Goal: Use online tool/utility: Utilize a website feature to perform a specific function

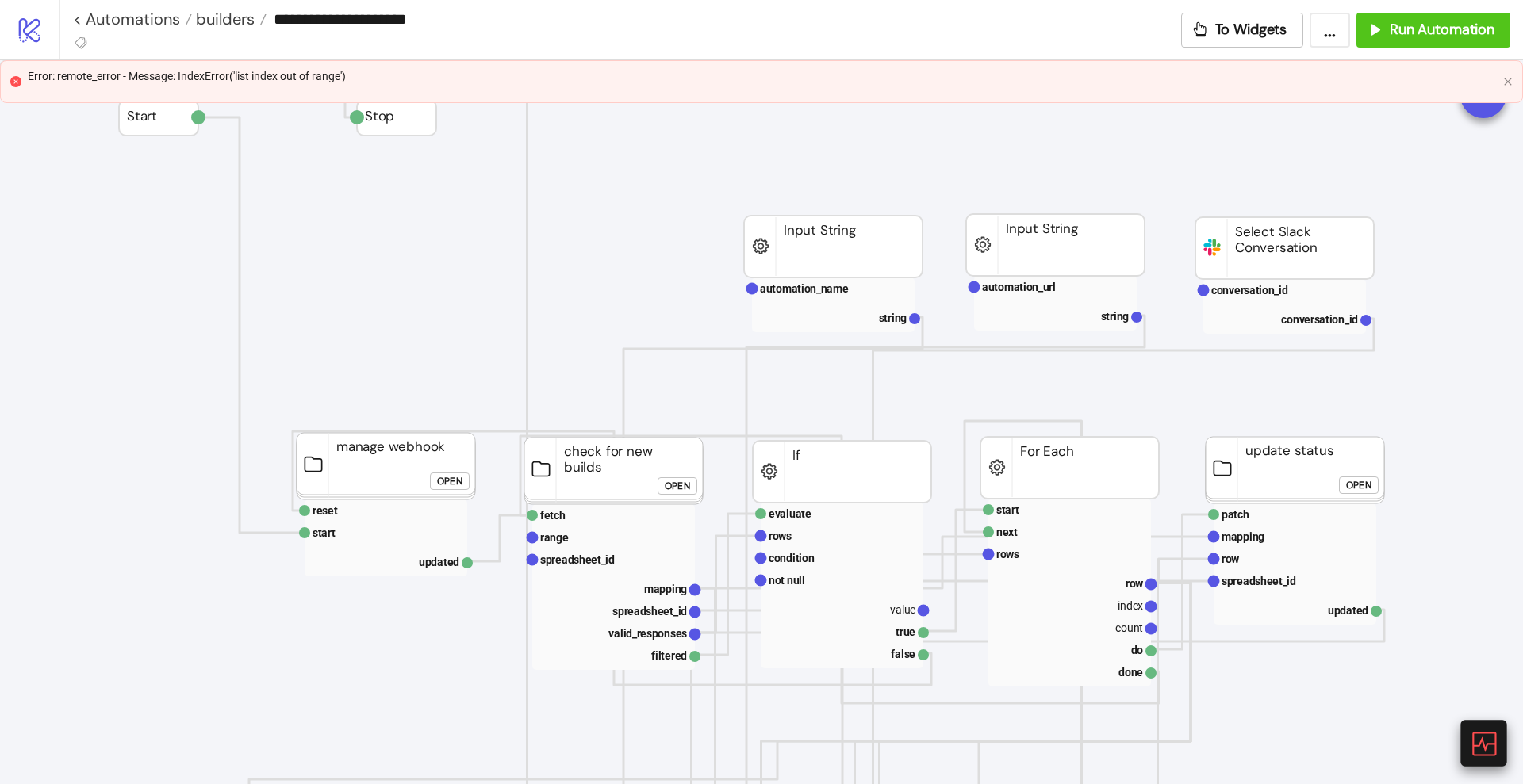
click at [1483, 748] on icon at bounding box center [1483, 744] width 28 height 28
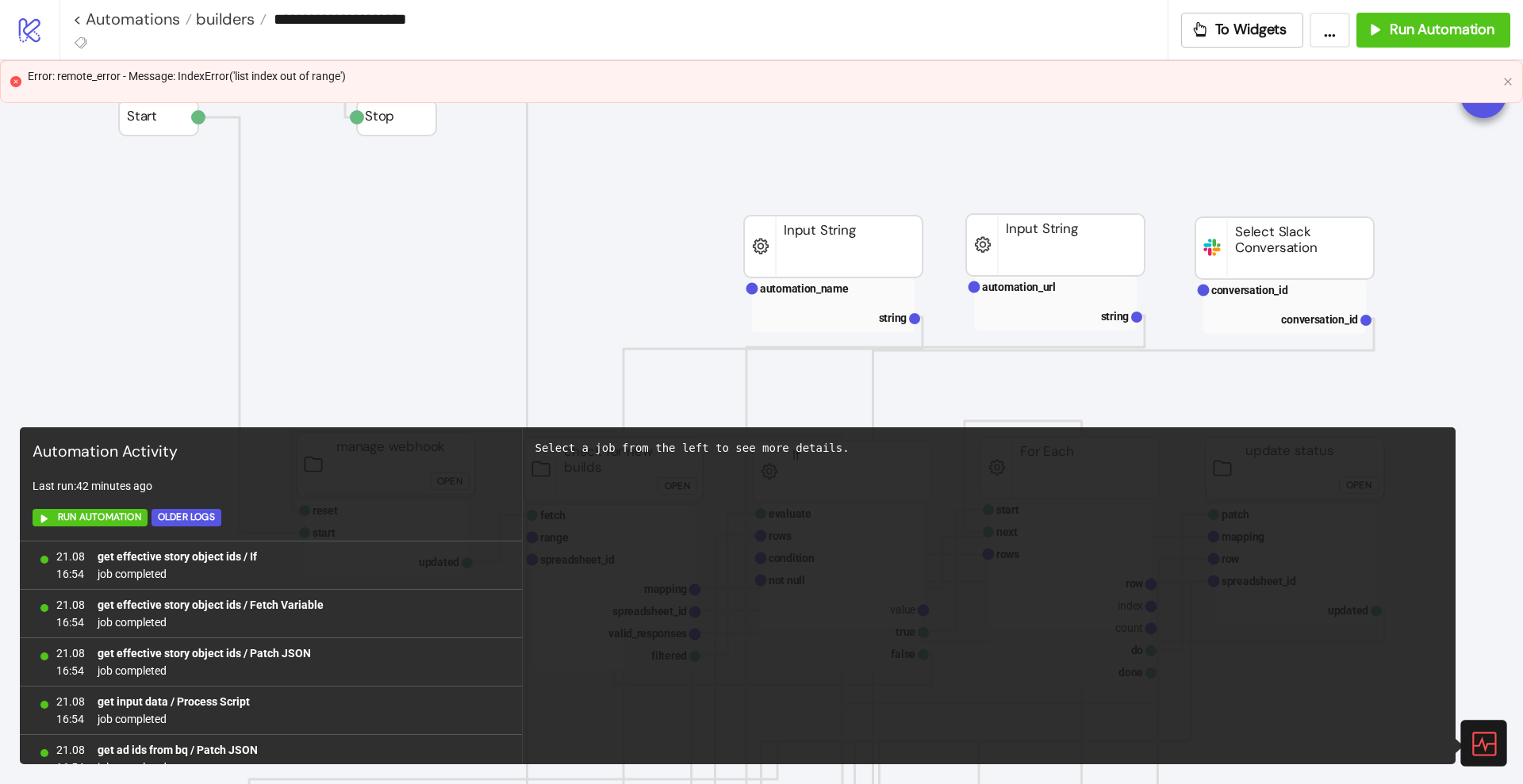
scroll to position [1035, 0]
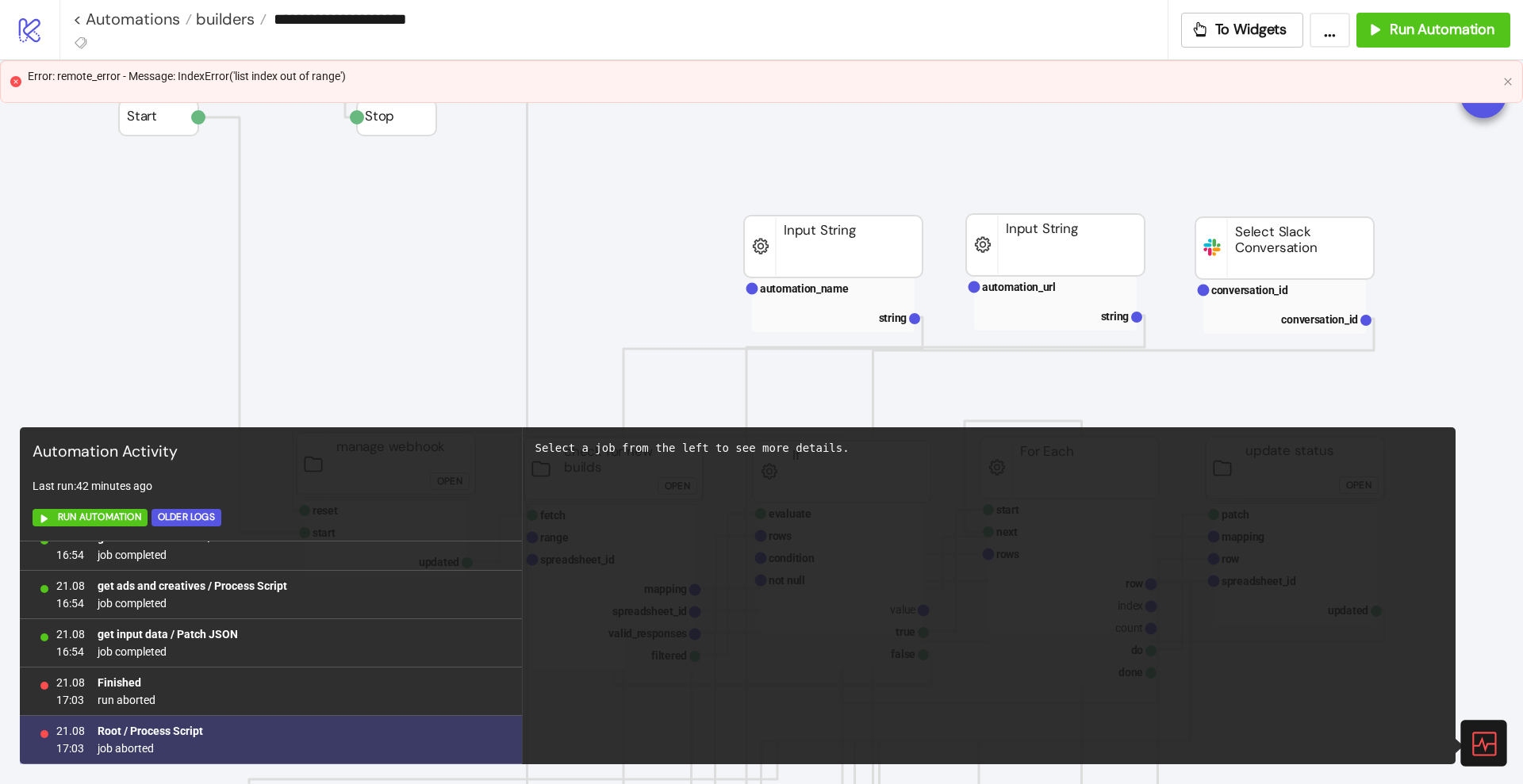
click at [156, 735] on b "Root / Process Script" at bounding box center [150, 730] width 106 height 12
click at [157, 732] on b "Root / Process Script" at bounding box center [150, 730] width 106 height 12
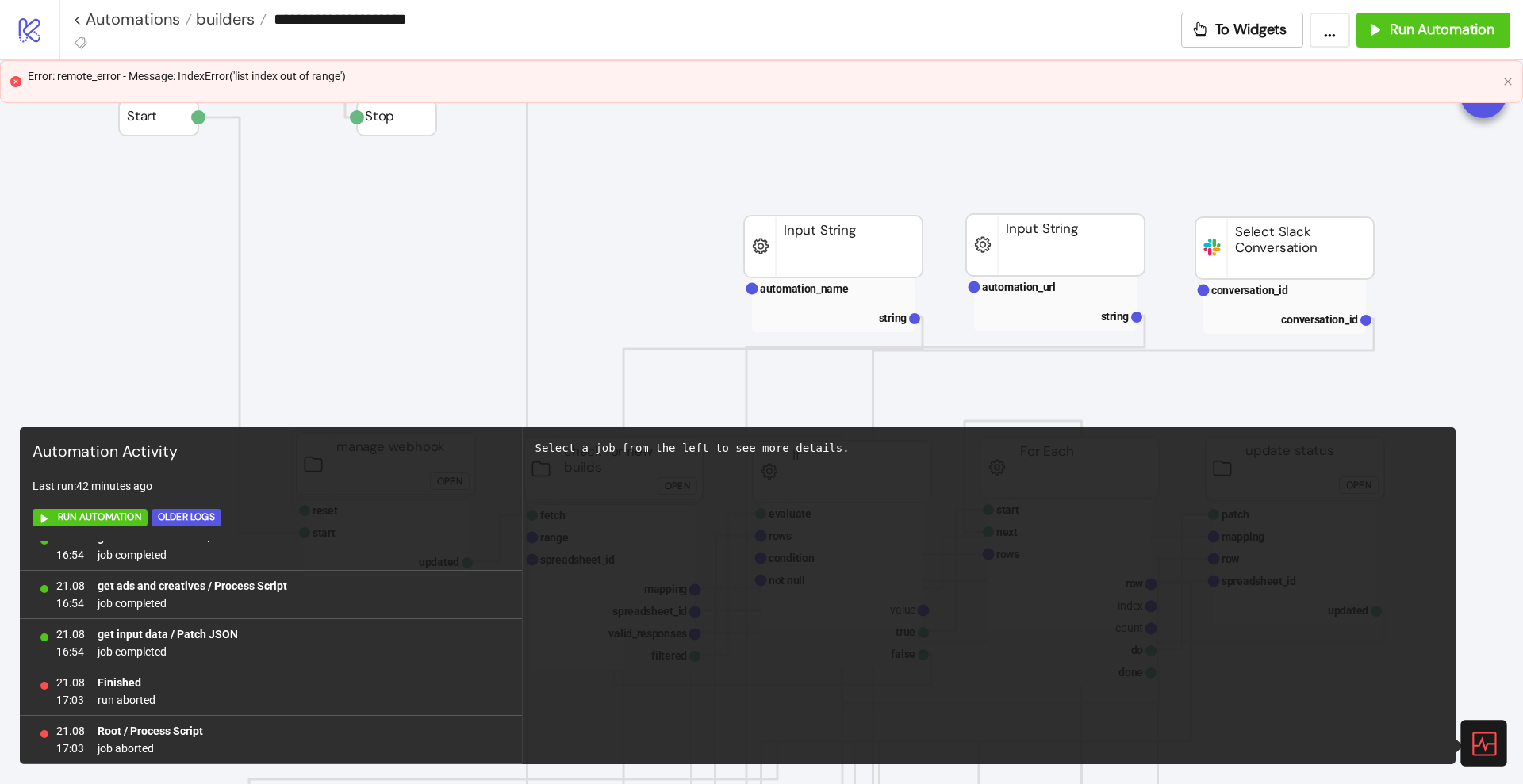
click at [1486, 738] on icon at bounding box center [1483, 744] width 28 height 28
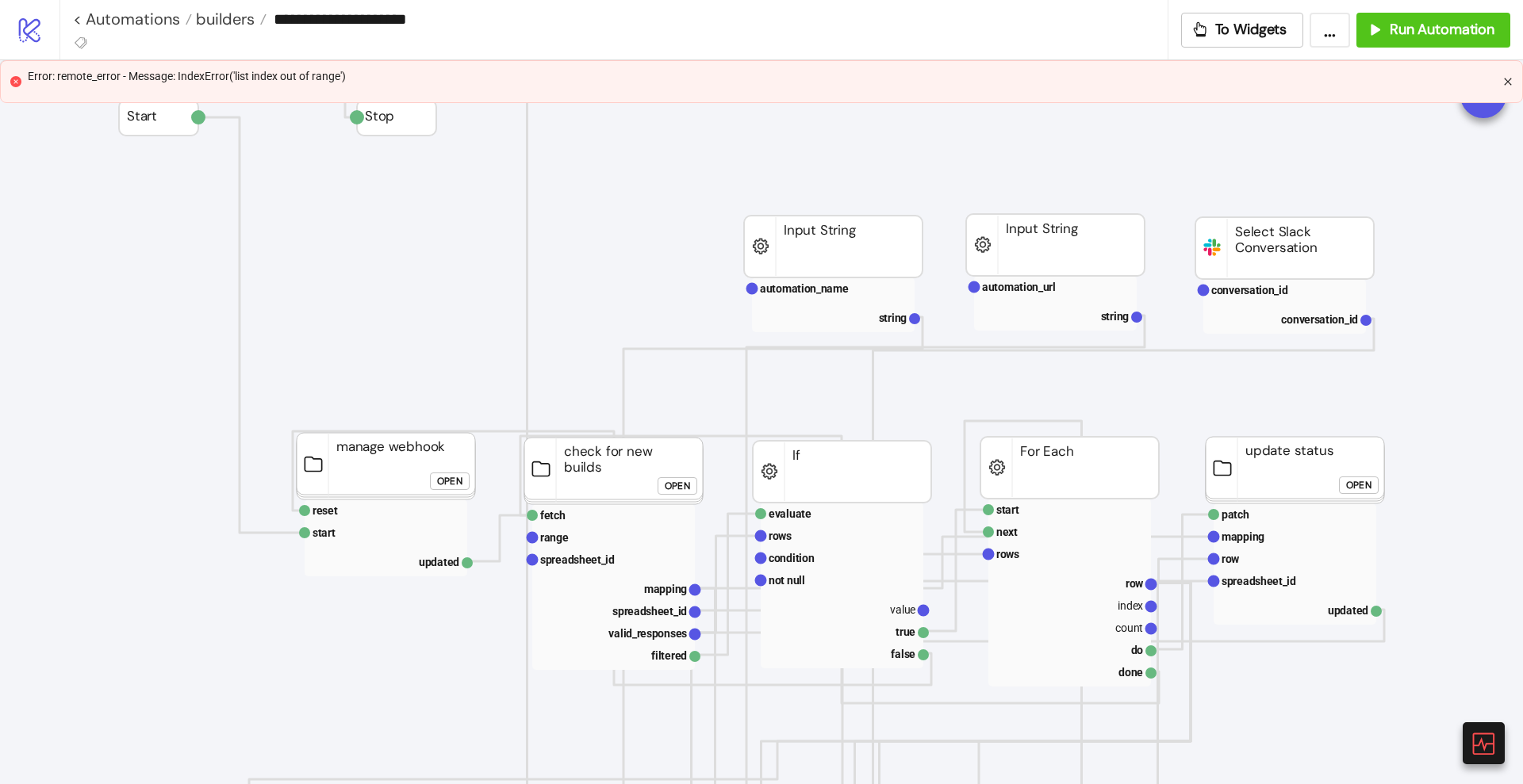
click at [1511, 79] on icon "close" at bounding box center [1508, 82] width 10 height 10
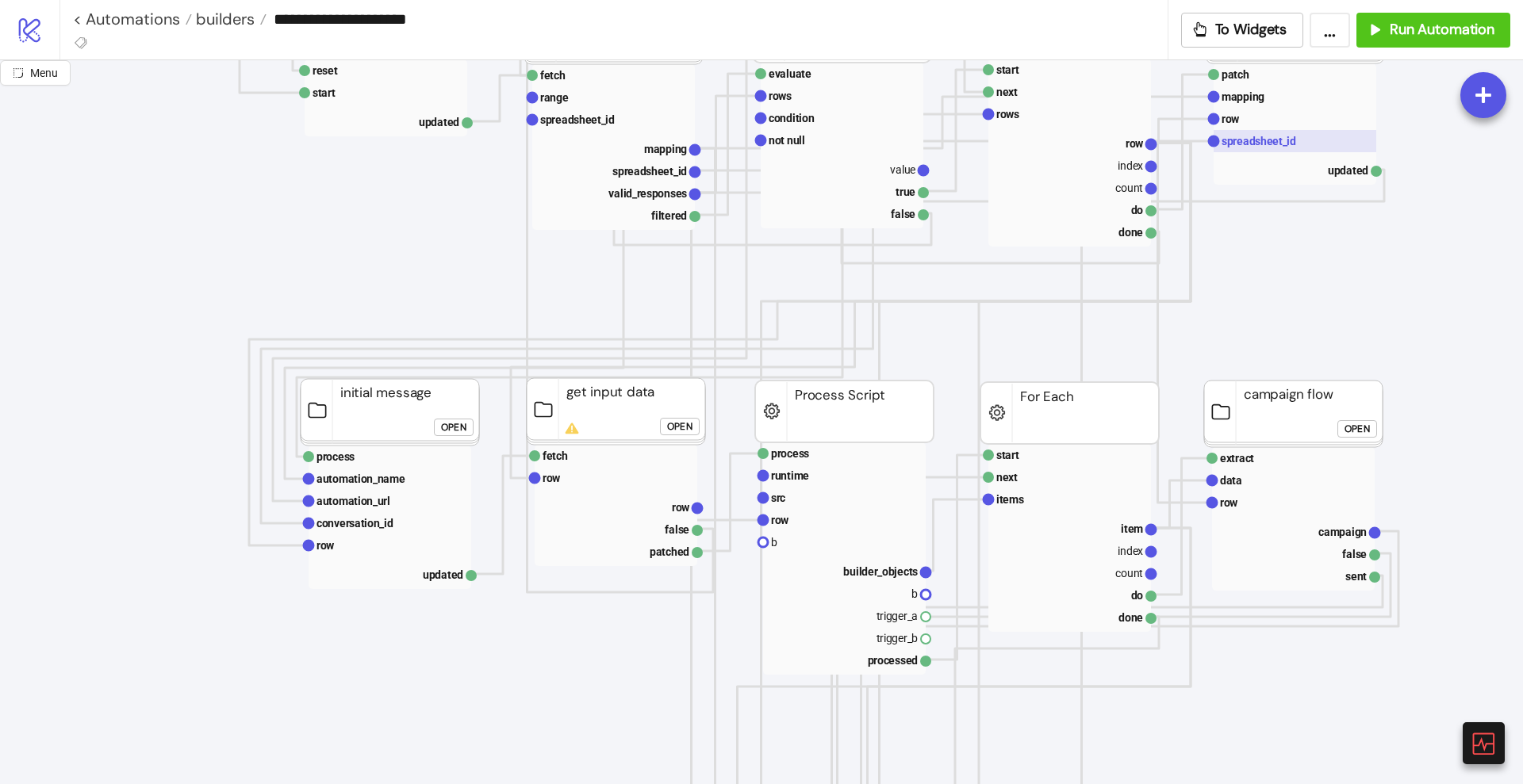
scroll to position [495, 0]
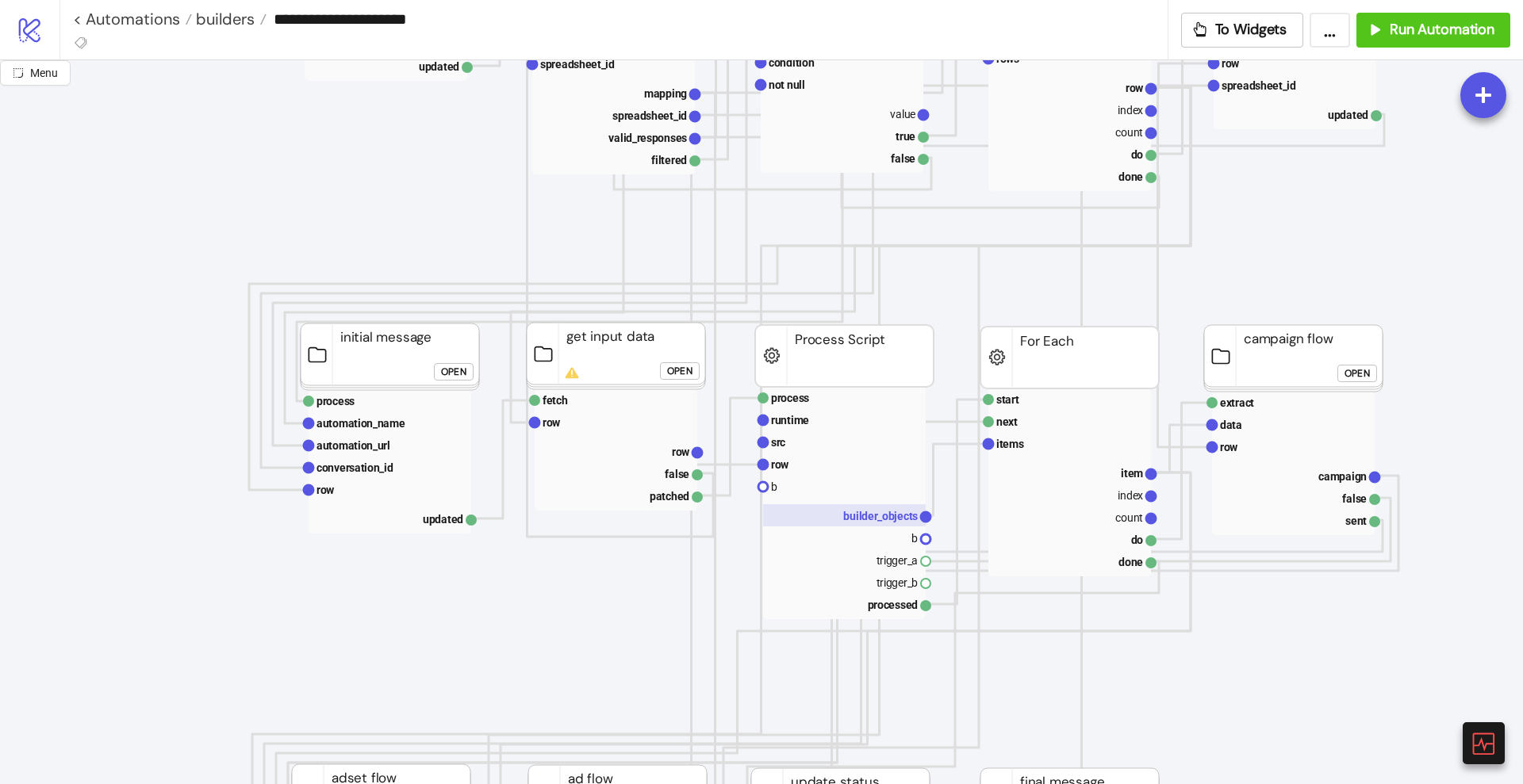
click at [886, 511] on text "builder_objects" at bounding box center [881, 516] width 74 height 12
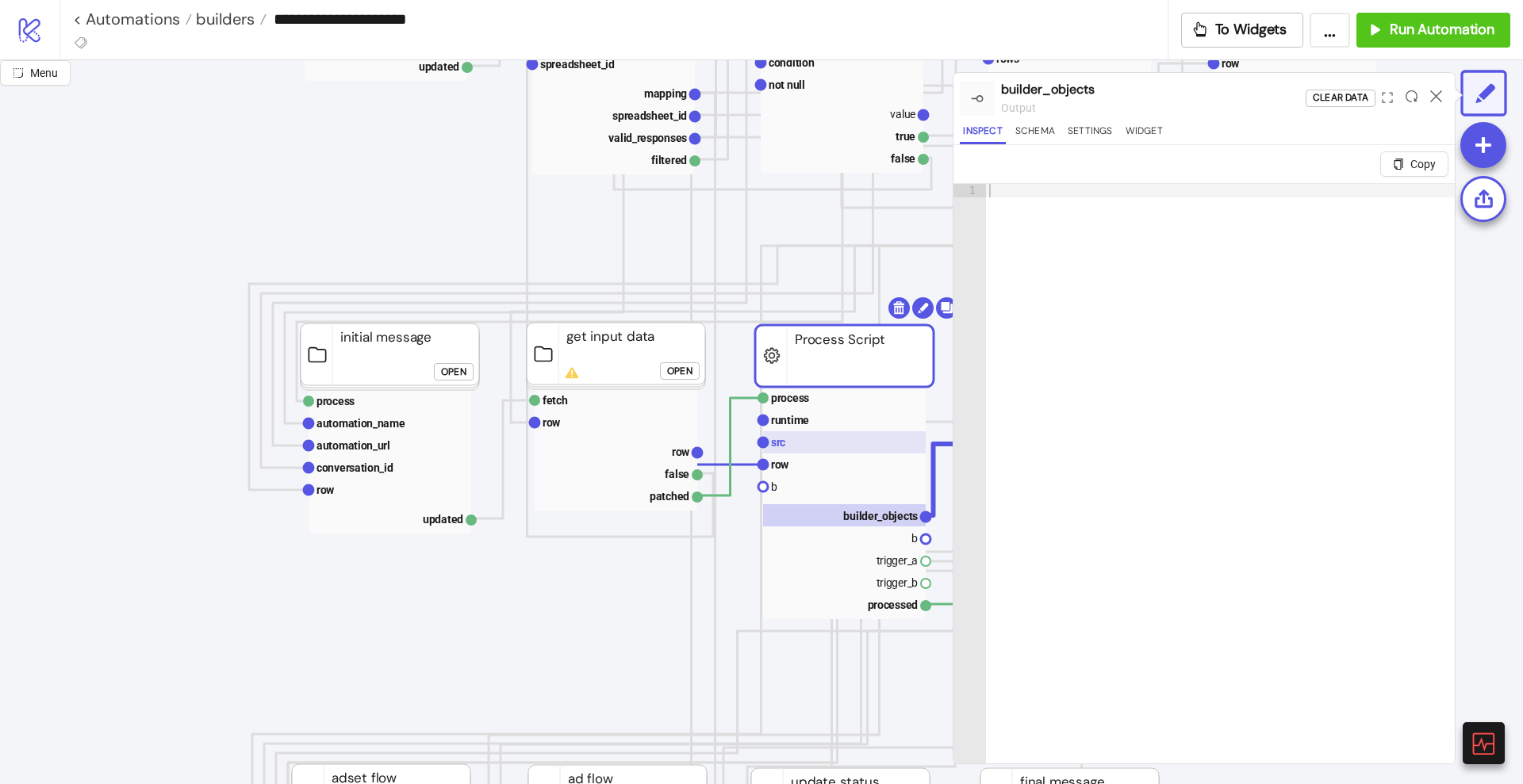
click at [810, 450] on rect at bounding box center [844, 442] width 162 height 22
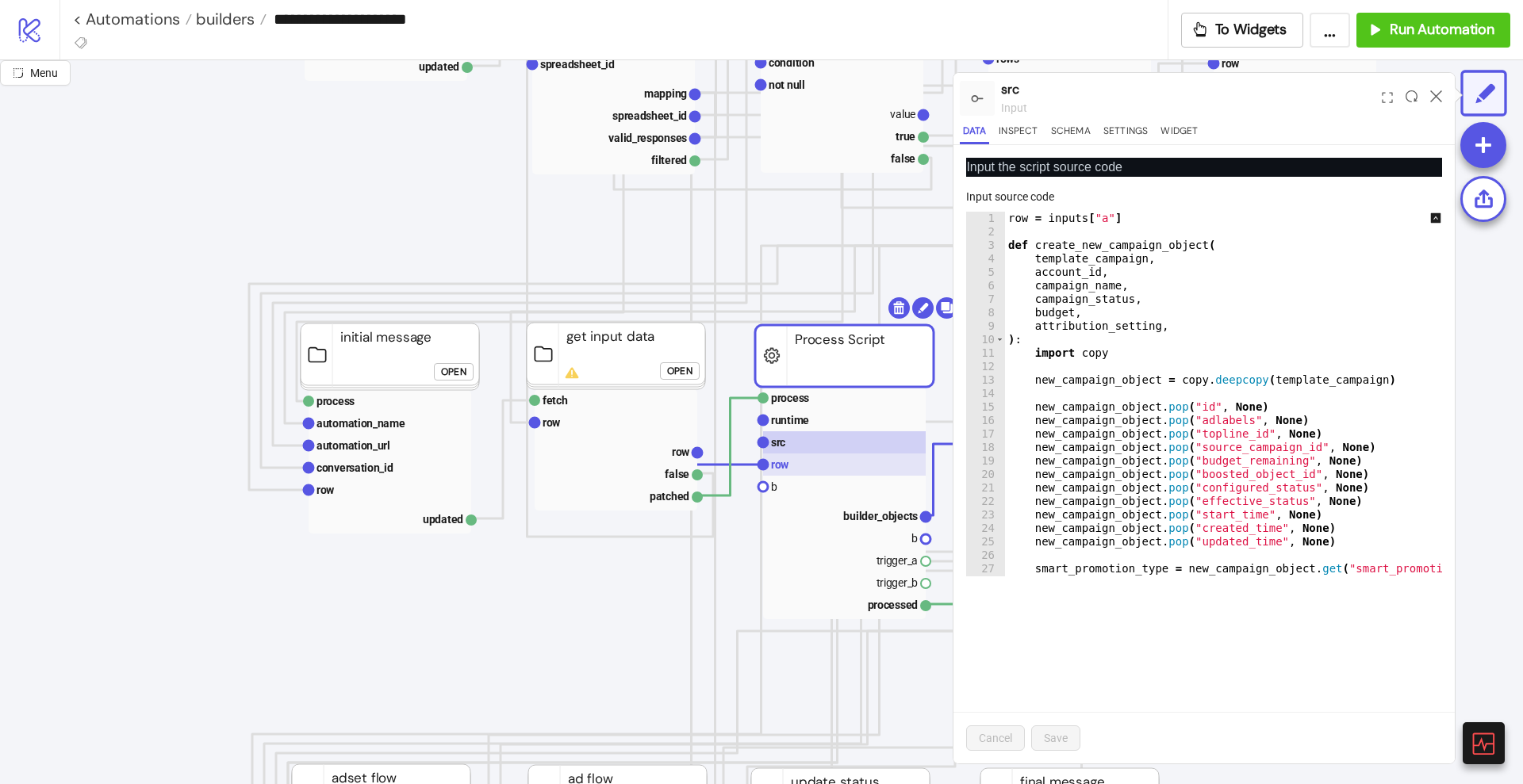
click at [799, 468] on rect at bounding box center [844, 464] width 162 height 22
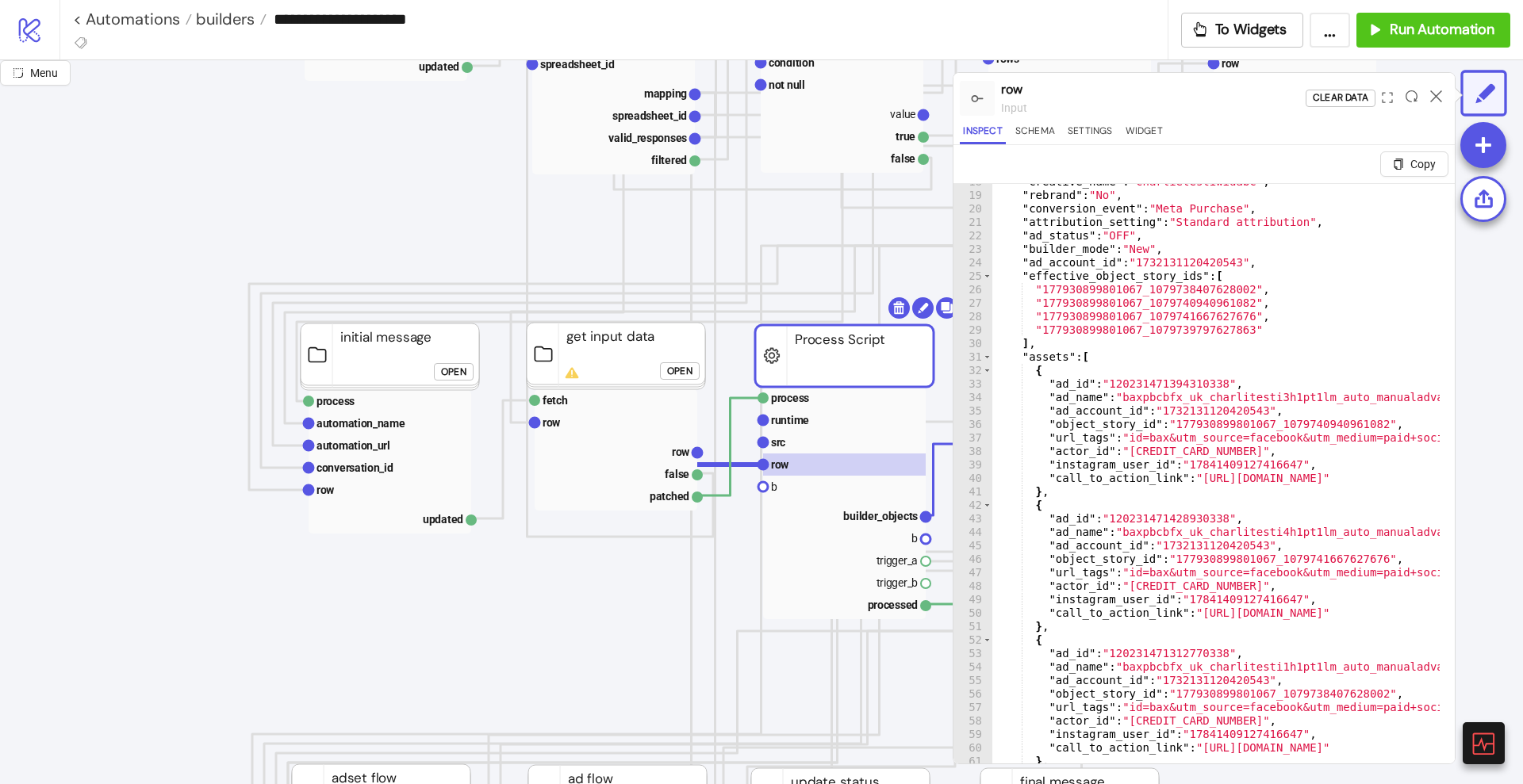
scroll to position [298, 0]
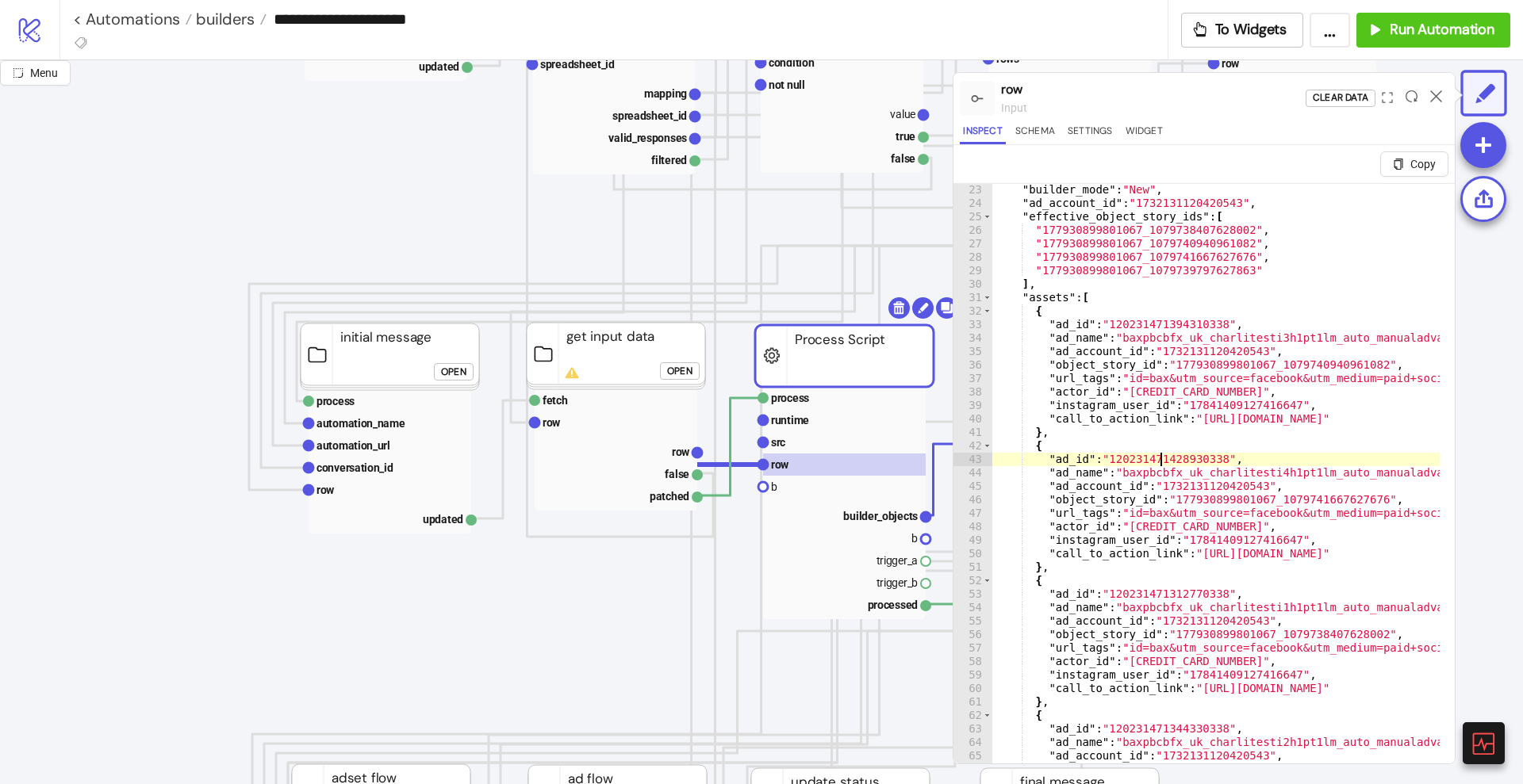
type textarea "**********"
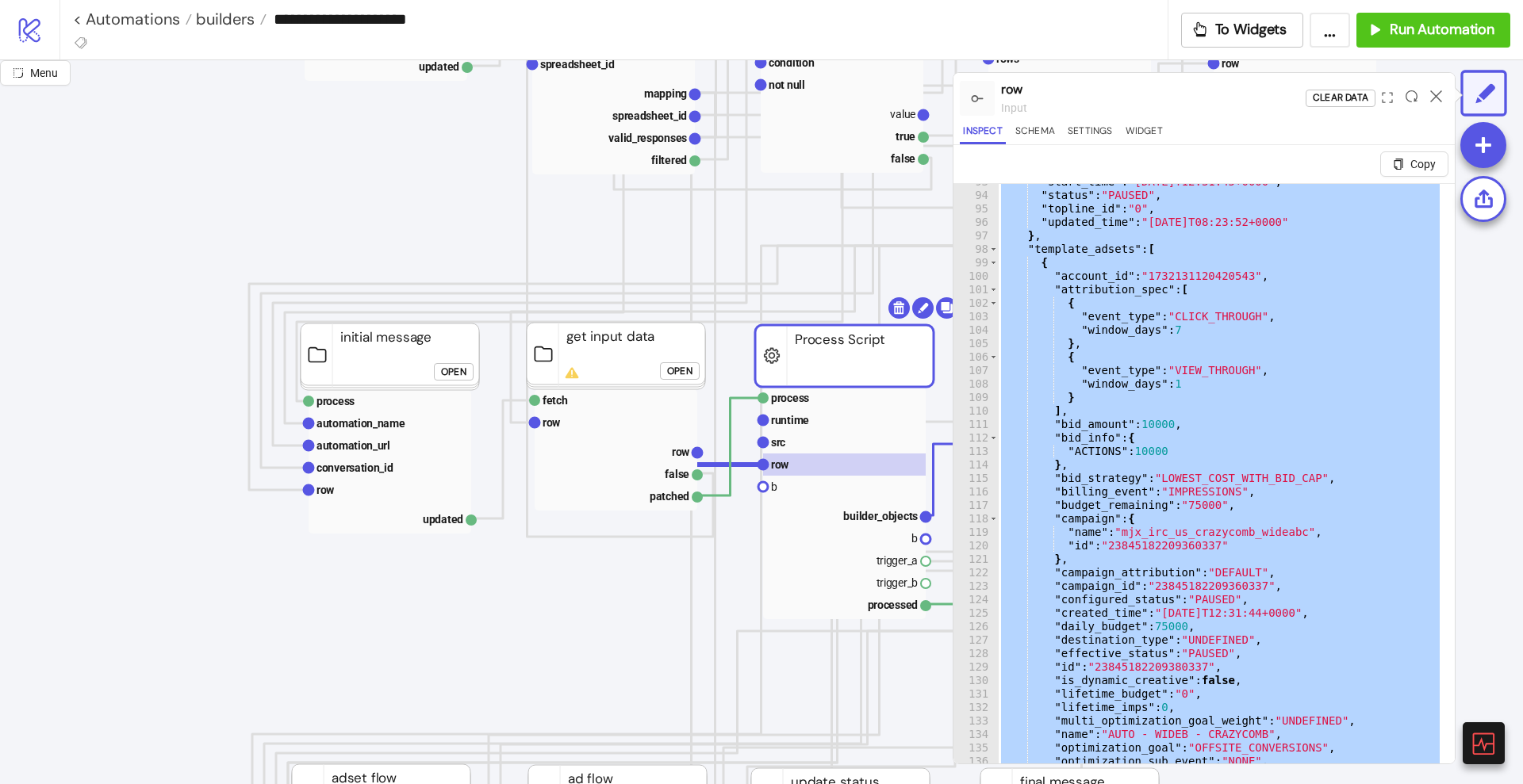
scroll to position [1368, 0]
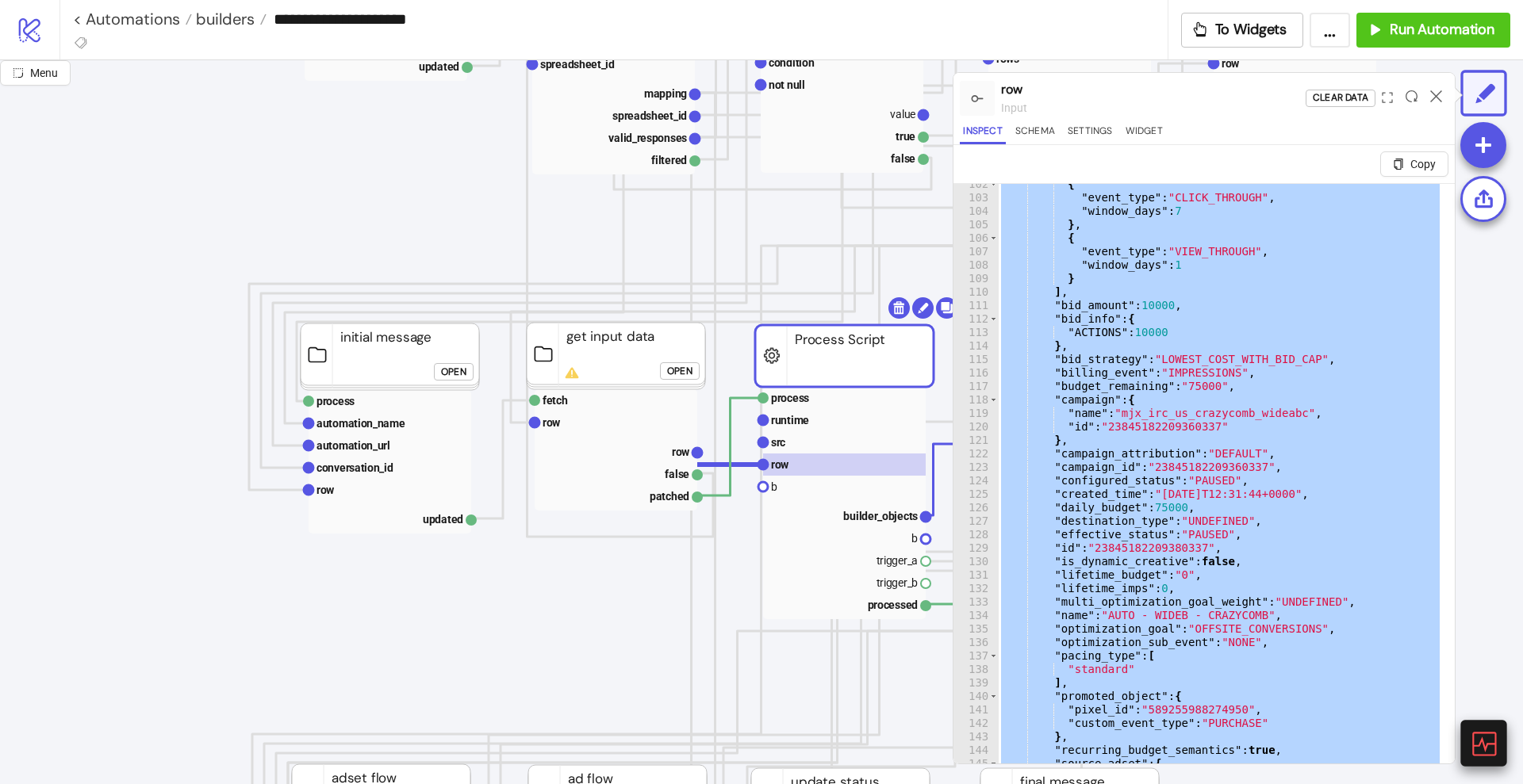
click at [1483, 734] on icon at bounding box center [1483, 744] width 28 height 28
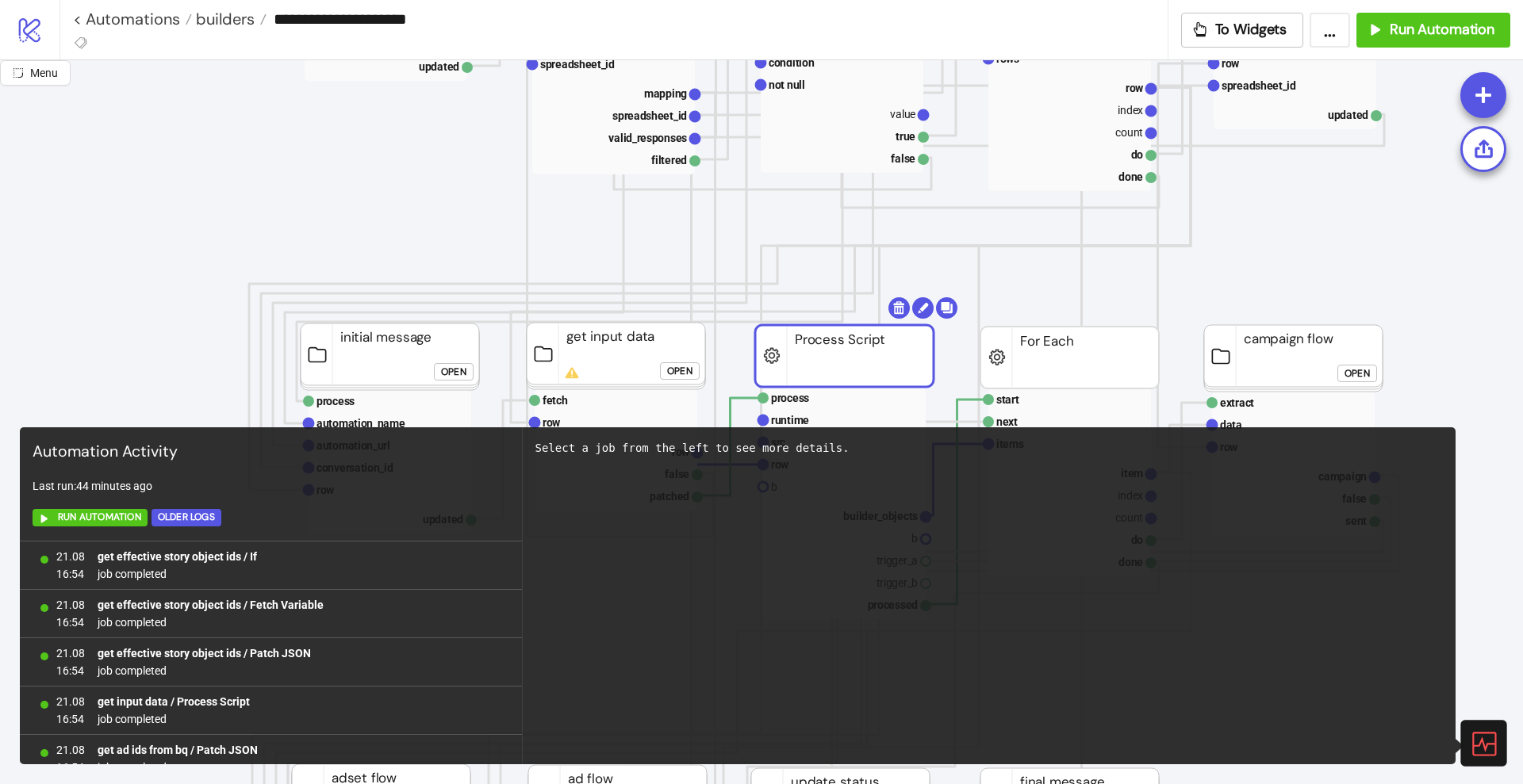
scroll to position [1035, 0]
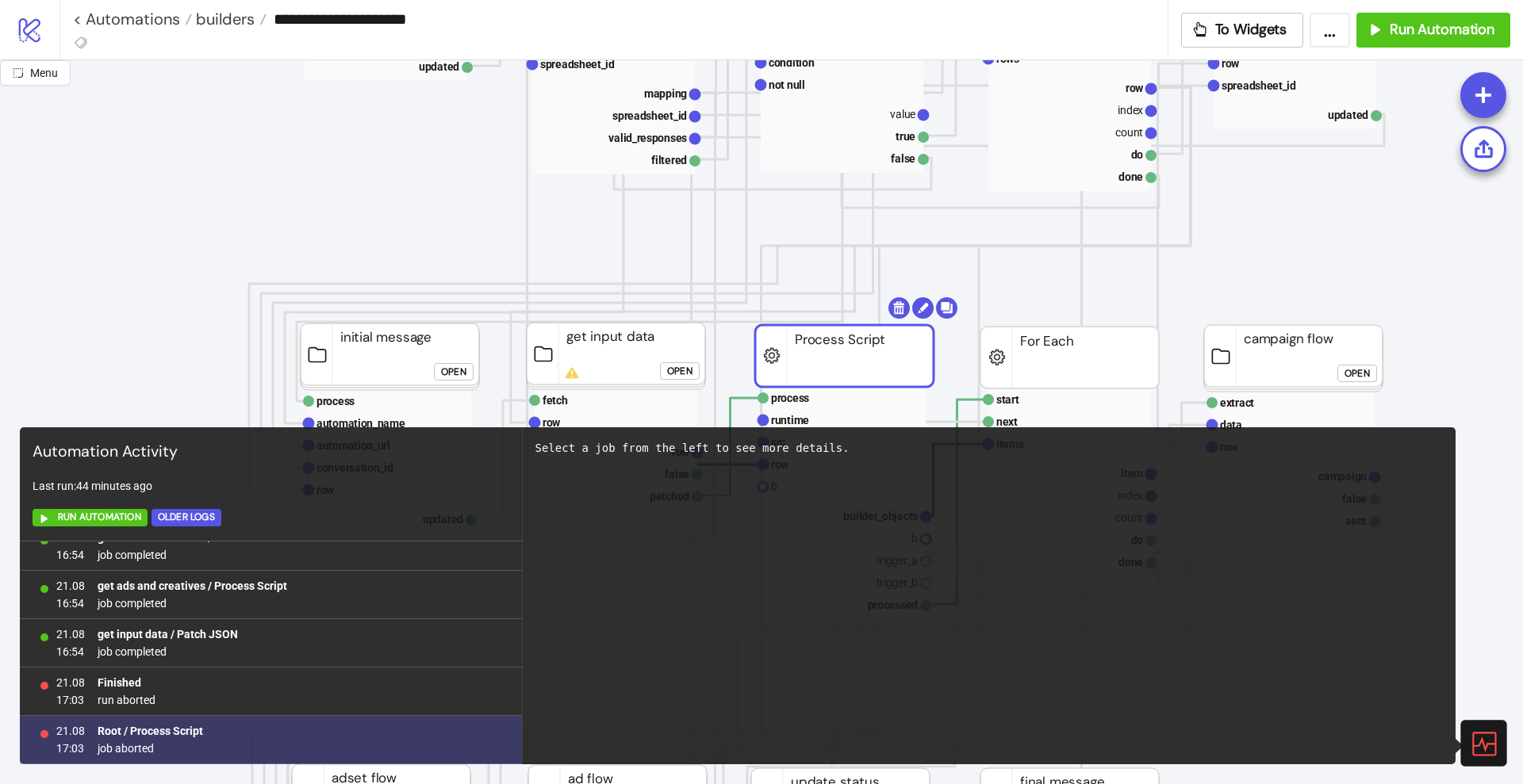
click at [147, 735] on b "Root / Process Script" at bounding box center [150, 730] width 106 height 12
click at [145, 749] on span "job aborted" at bounding box center [150, 748] width 106 height 17
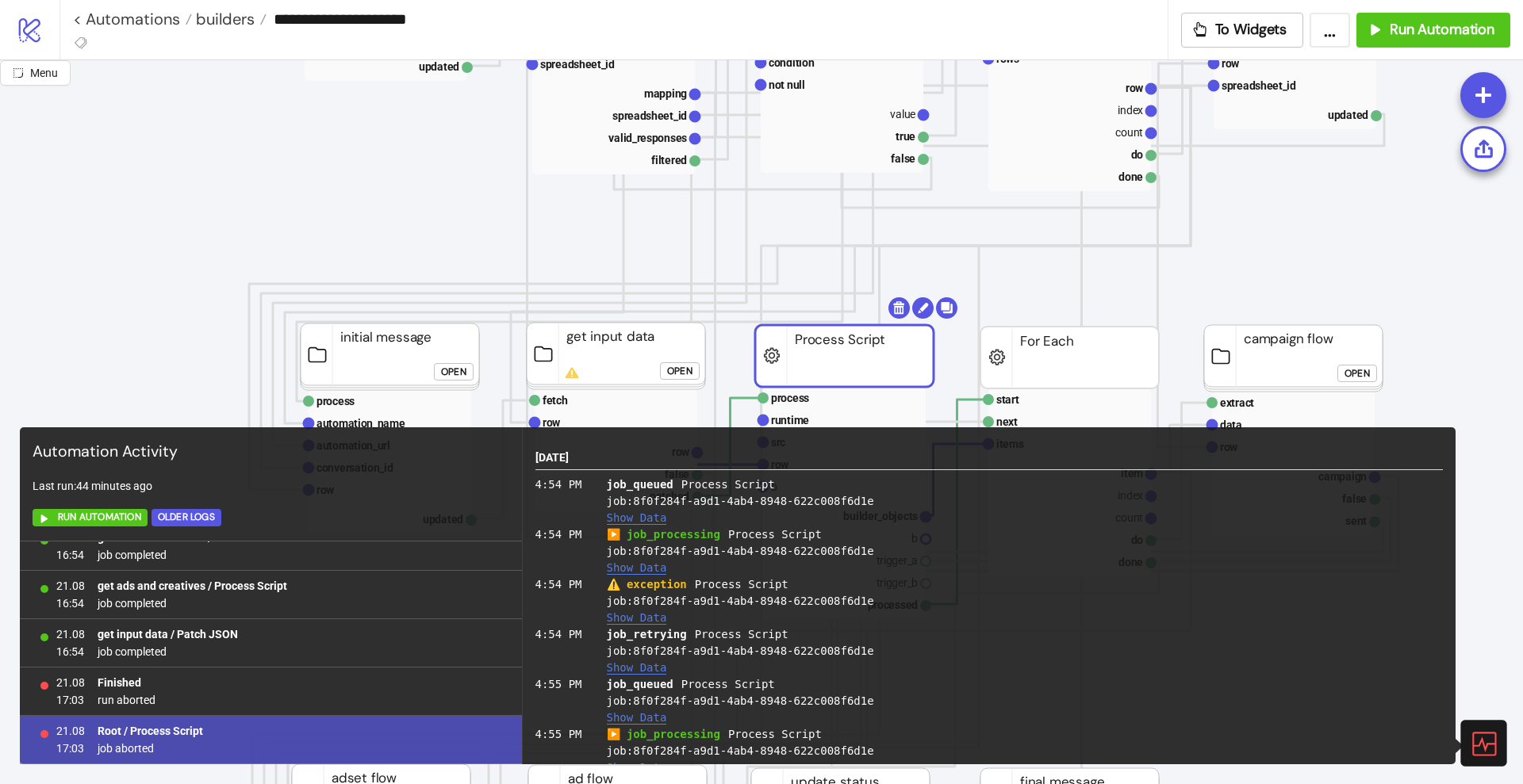
click at [636, 621] on button "Show Data" at bounding box center [637, 618] width 60 height 13
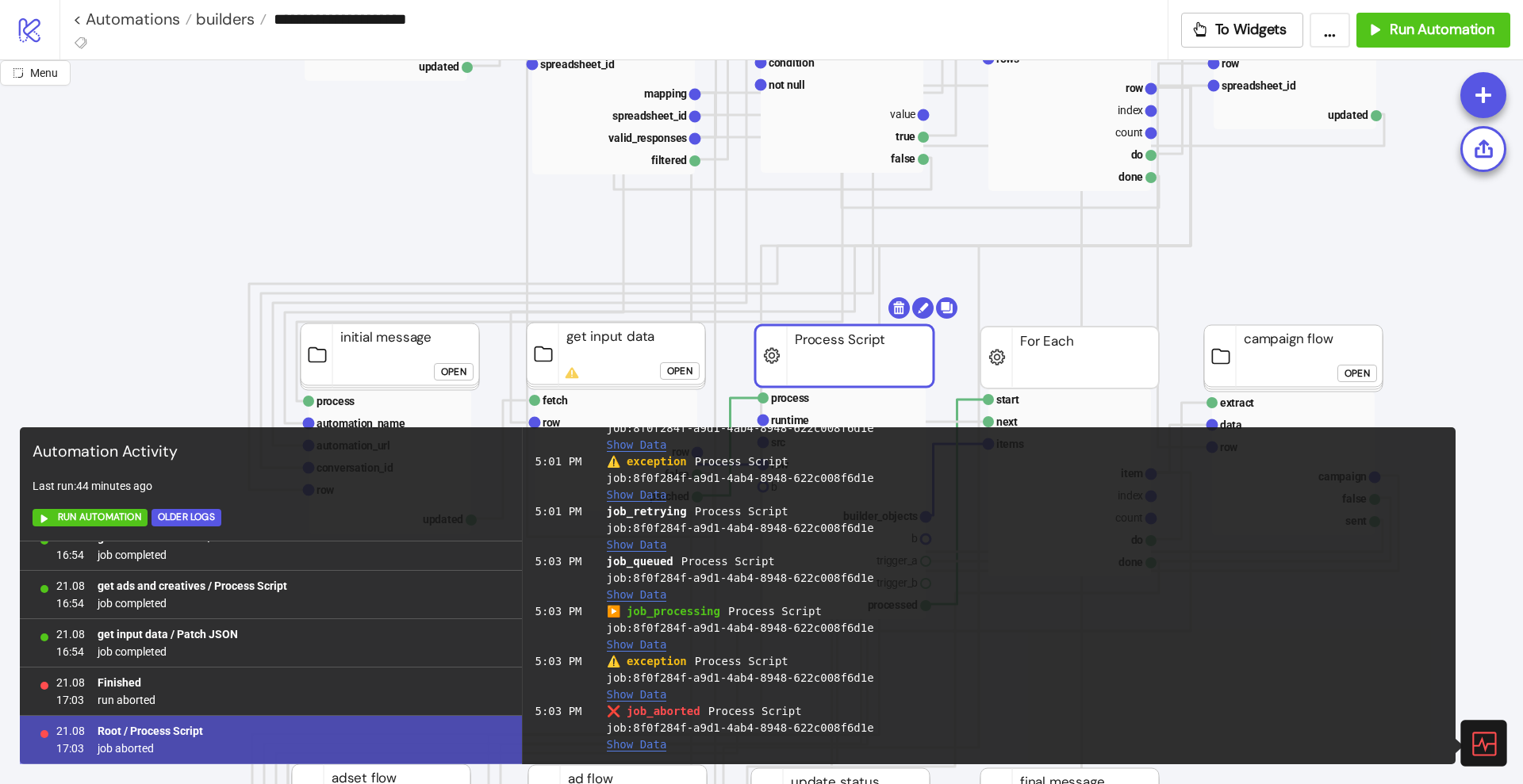
scroll to position [1281, 0]
click at [649, 692] on button "Show Data" at bounding box center [637, 693] width 60 height 13
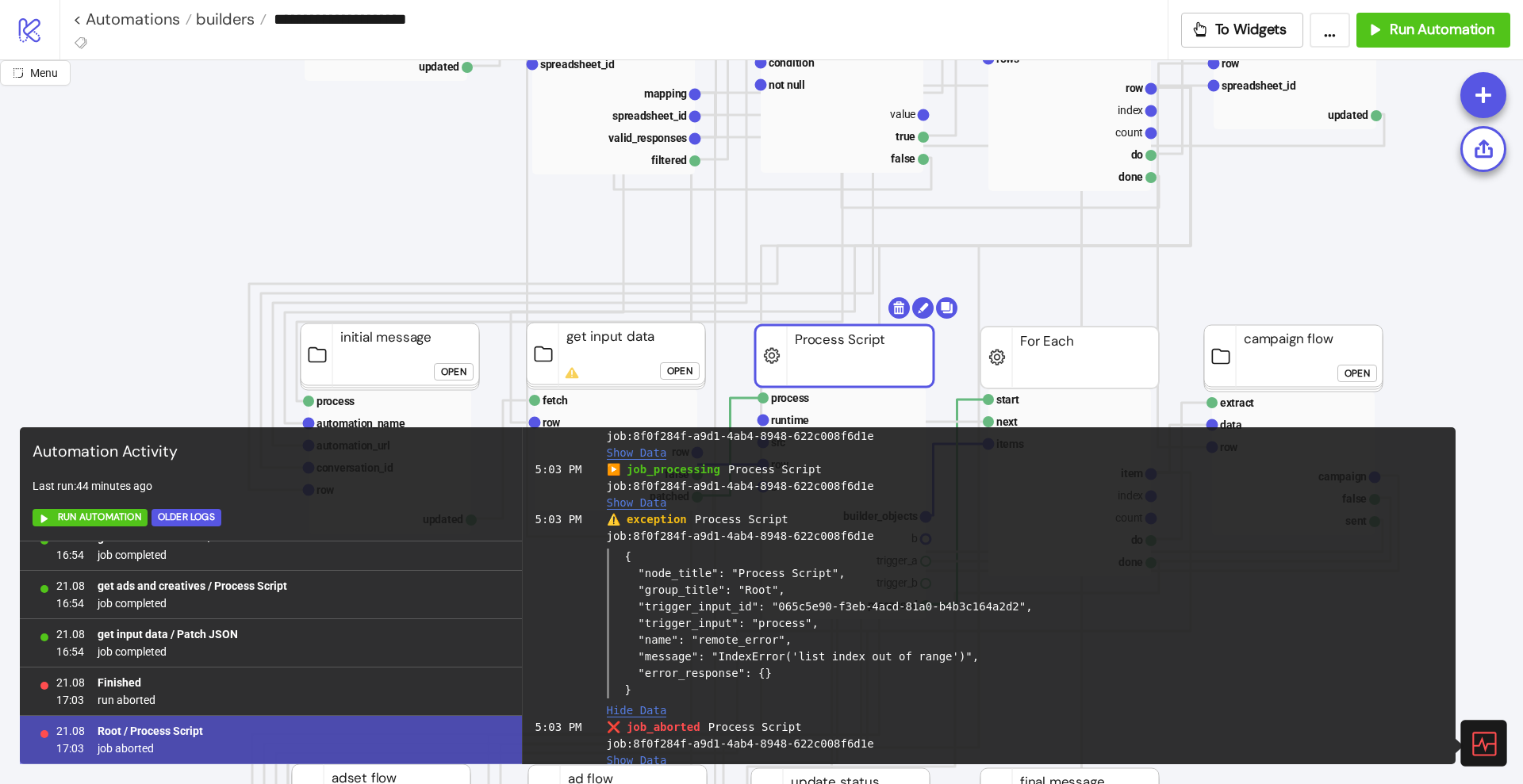
scroll to position [1439, 0]
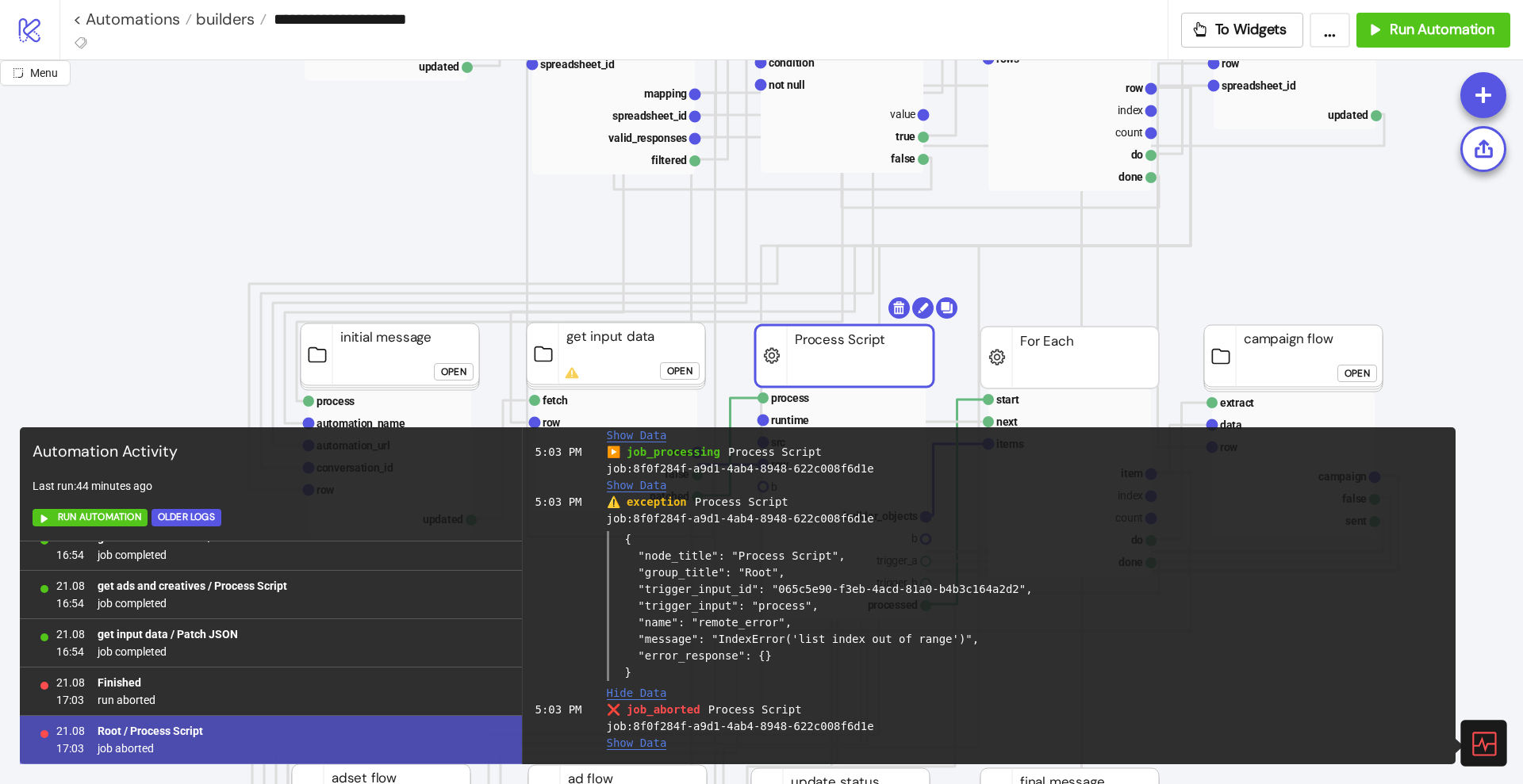
click at [1477, 737] on icon at bounding box center [1483, 744] width 28 height 28
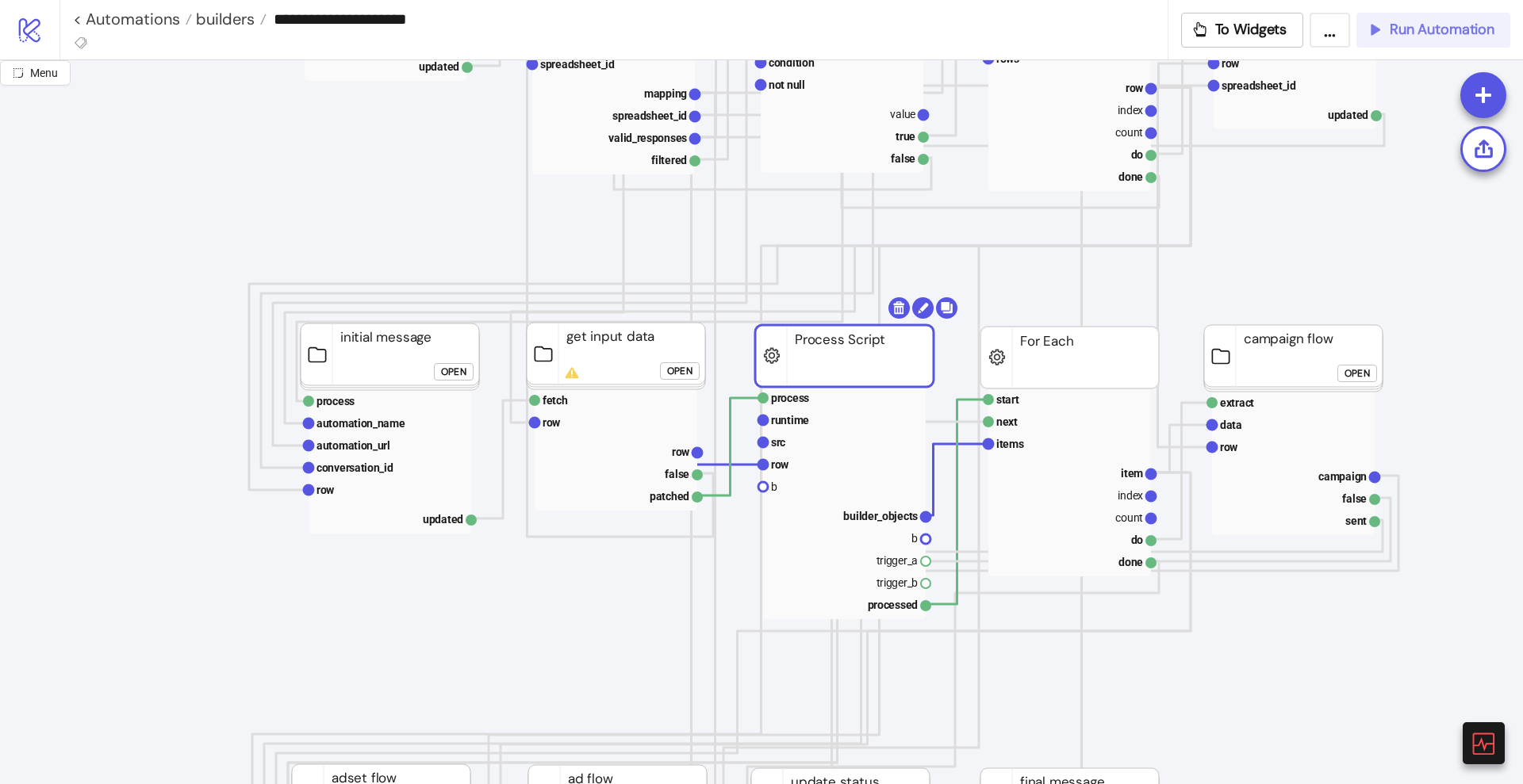
click at [1432, 31] on span "Run Automation" at bounding box center [1441, 30] width 105 height 18
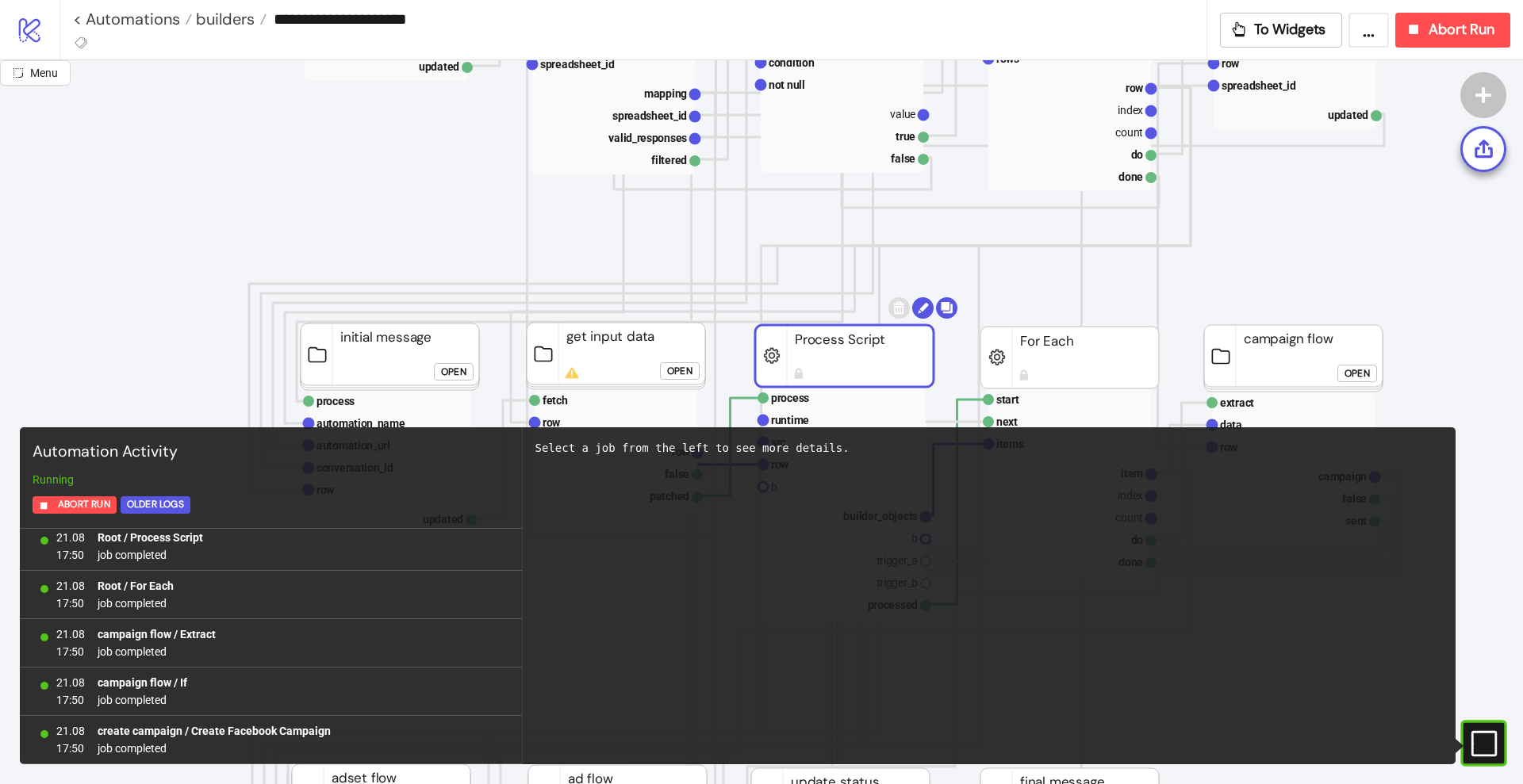
scroll to position [4408, 0]
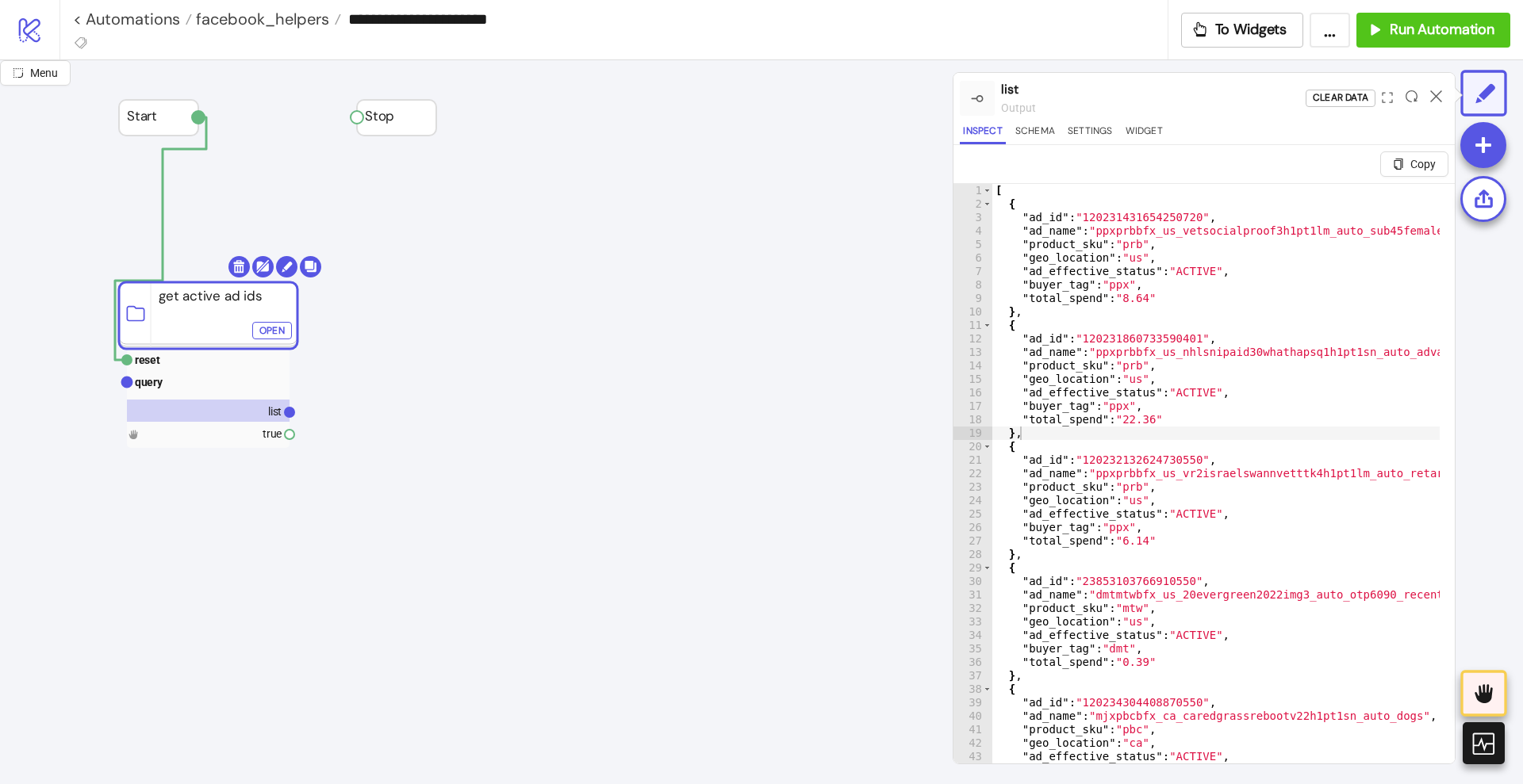
scroll to position [38, 0]
